Goal: Task Accomplishment & Management: Manage account settings

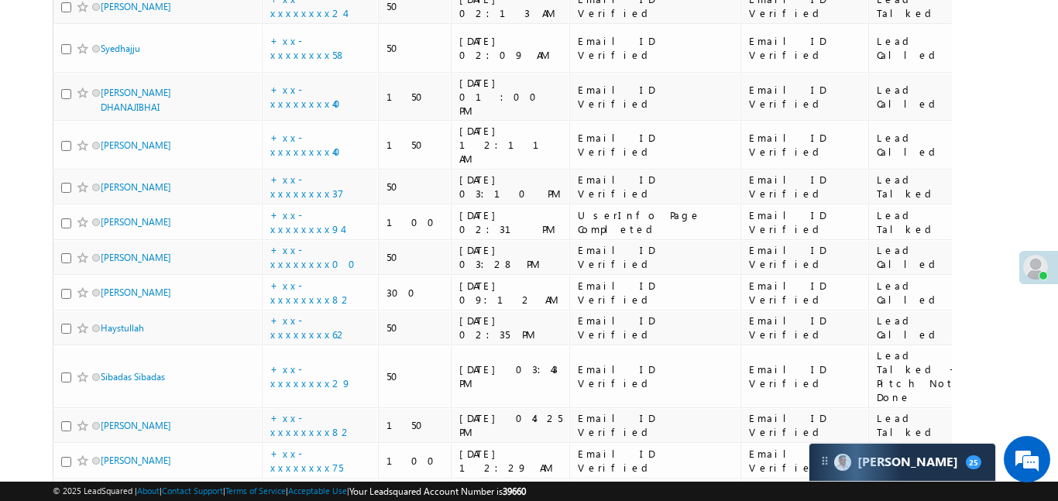
scroll to position [8402, 0]
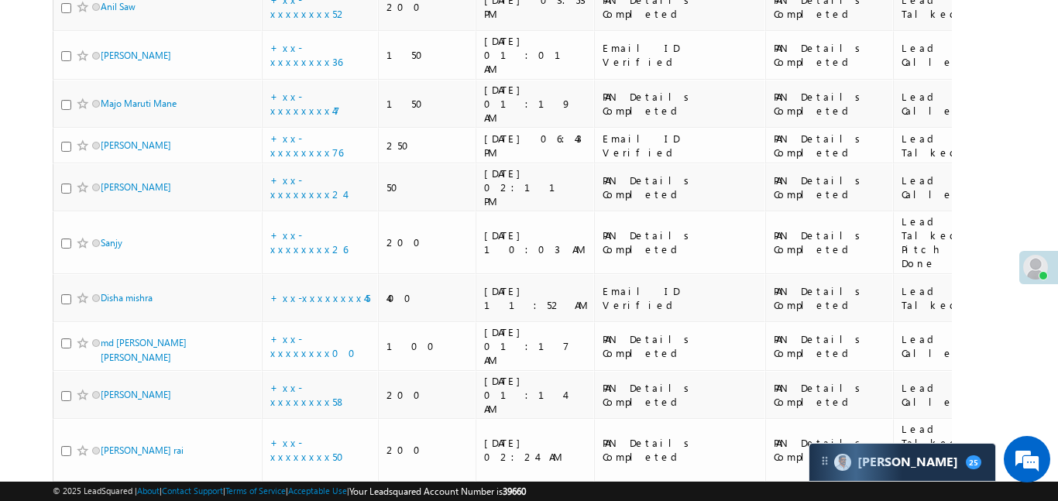
scroll to position [3646, 0]
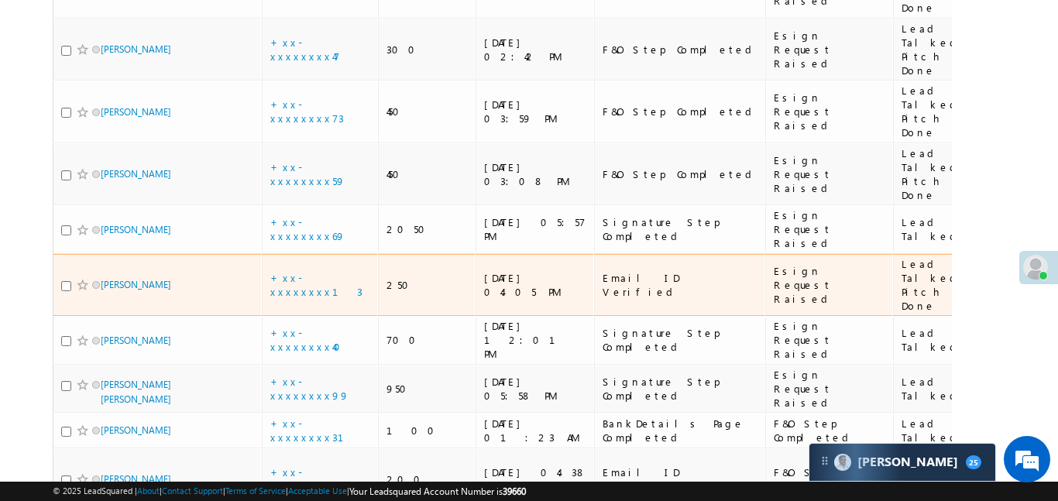
scroll to position [0, 0]
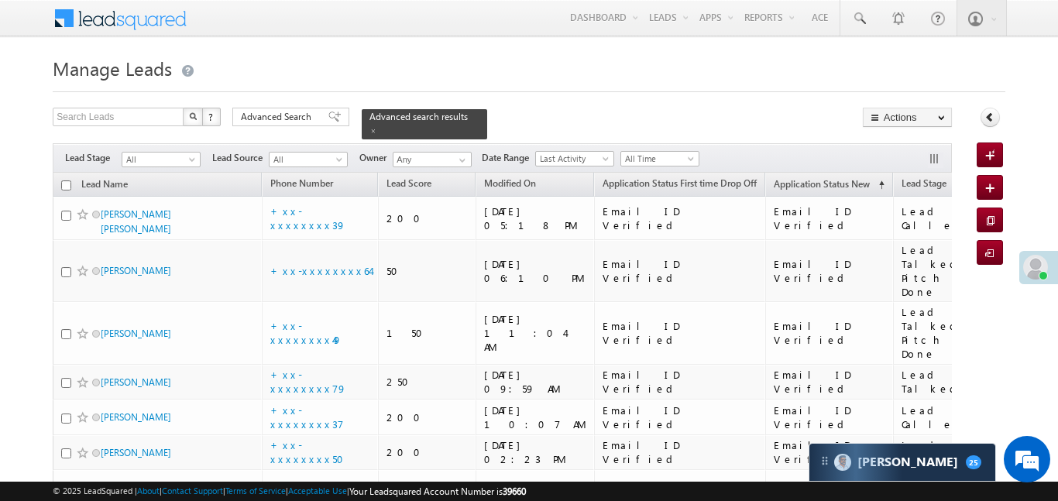
click at [166, 153] on span "All" at bounding box center [159, 160] width 74 height 14
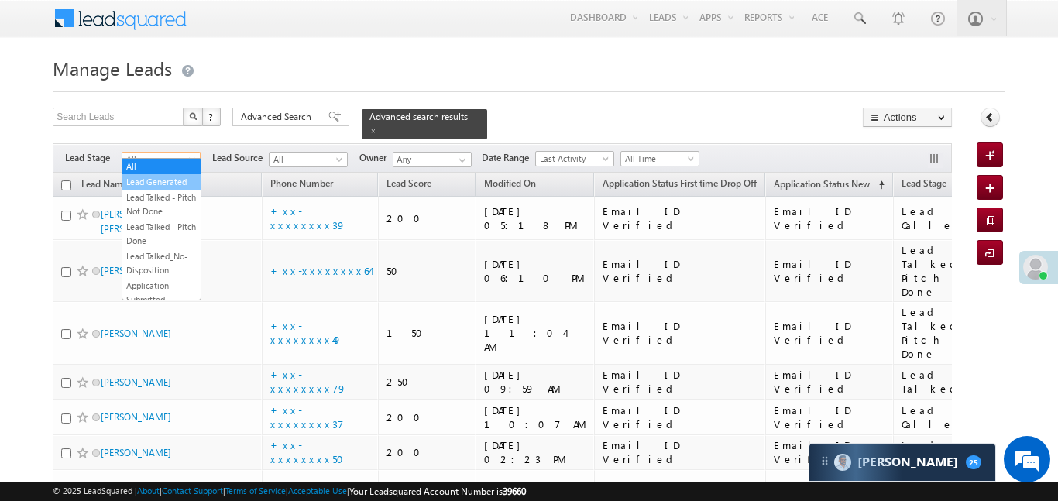
click at [167, 180] on link "Lead Generated" at bounding box center [161, 182] width 78 height 14
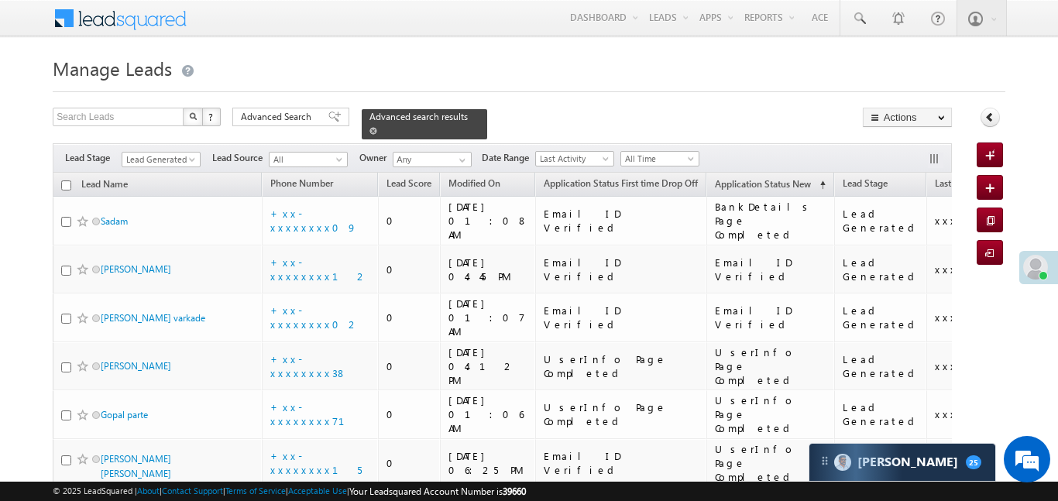
click at [377, 127] on span at bounding box center [373, 131] width 8 height 8
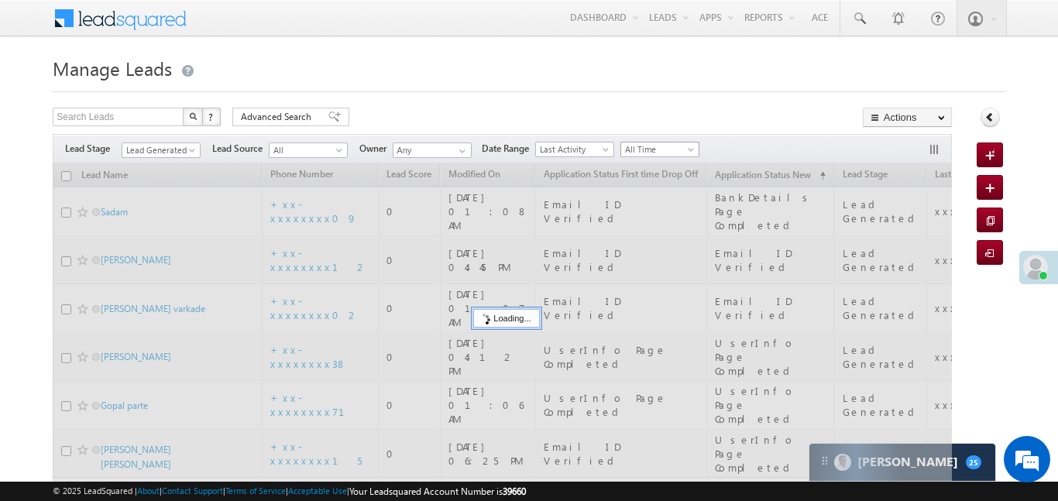
click at [687, 148] on span "All Time" at bounding box center [658, 150] width 74 height 14
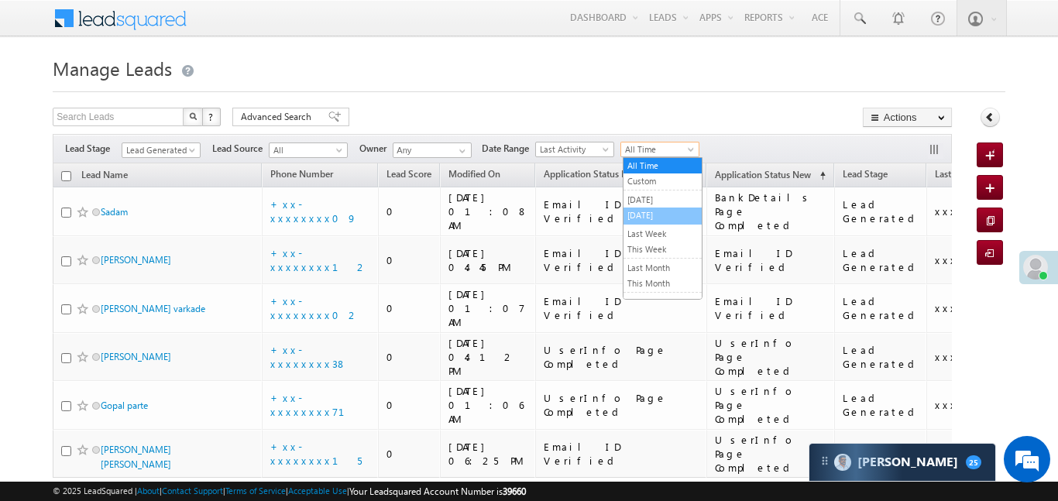
click at [672, 224] on li "[DATE]" at bounding box center [663, 216] width 78 height 17
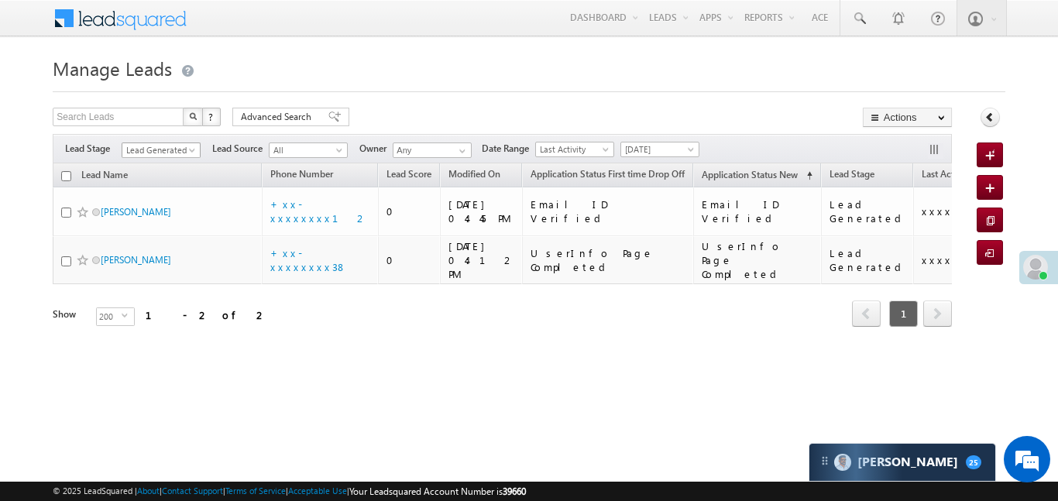
click at [169, 153] on span "Lead Generated" at bounding box center [159, 150] width 74 height 14
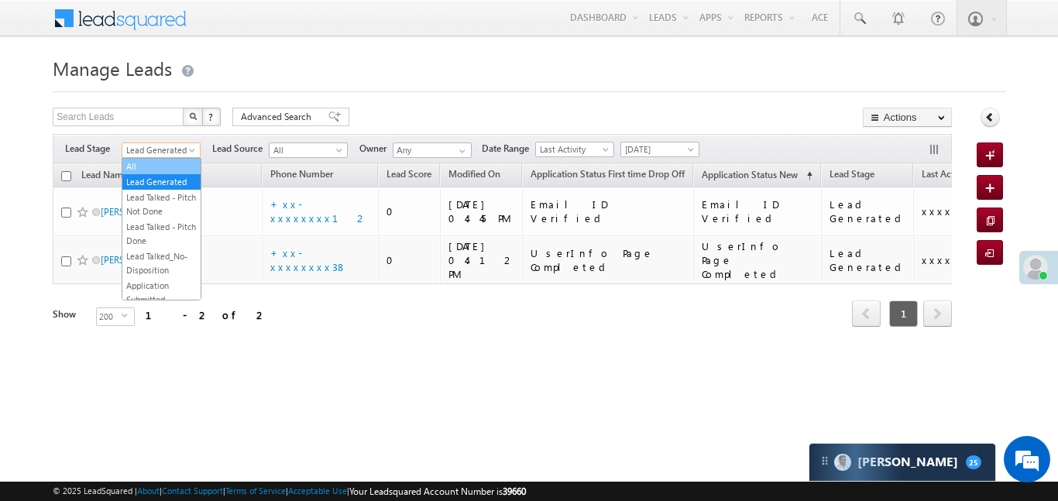
click at [173, 164] on link "All" at bounding box center [161, 167] width 78 height 14
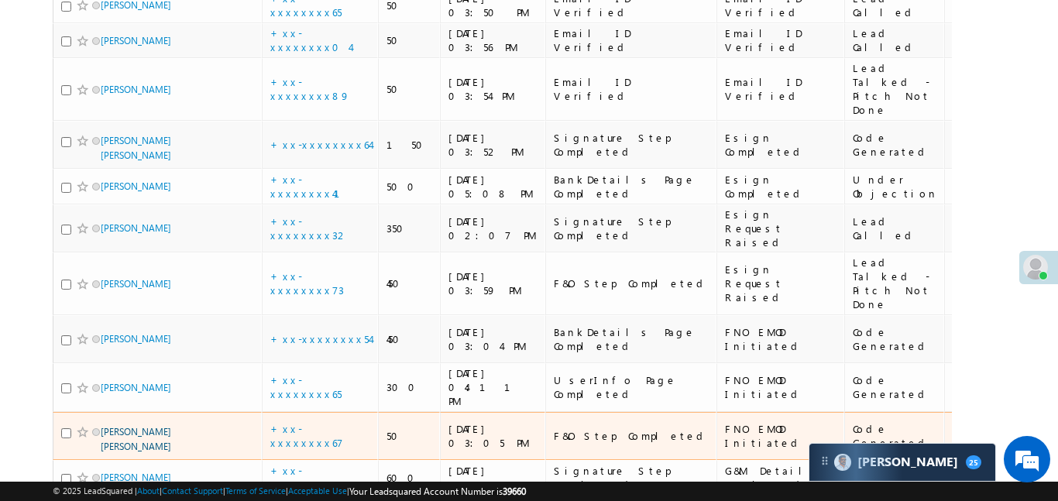
scroll to position [1540, 0]
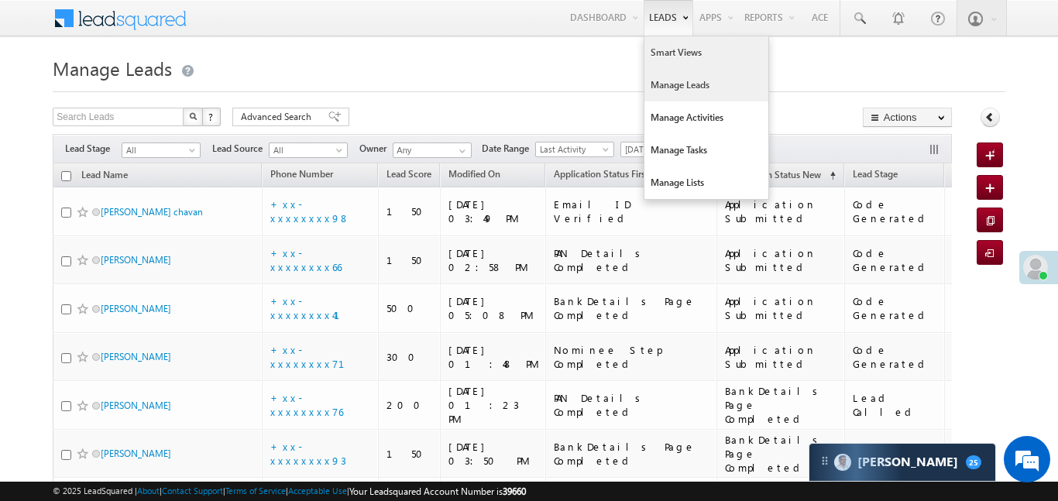
click at [672, 58] on link "Smart Views" at bounding box center [706, 52] width 124 height 33
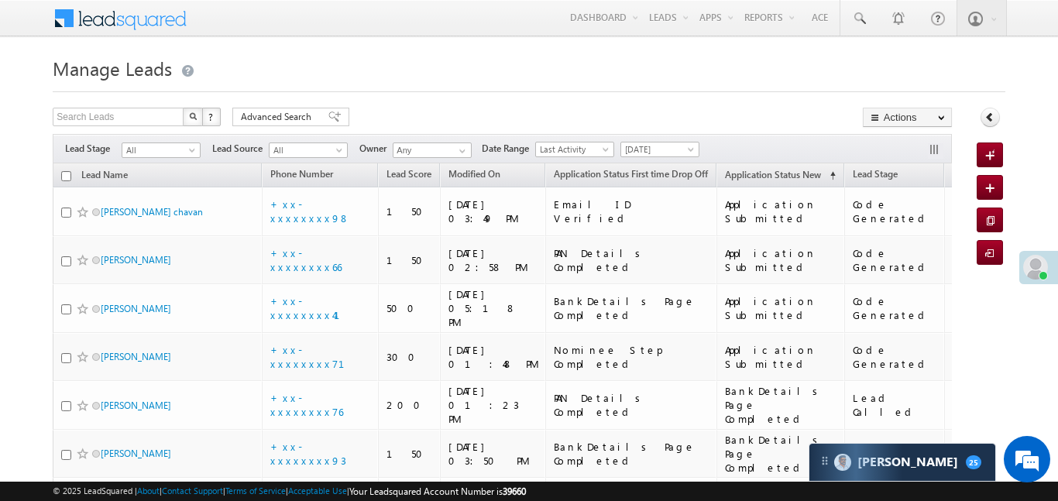
scroll to position [438, 0]
